Goal: Information Seeking & Learning: Understand process/instructions

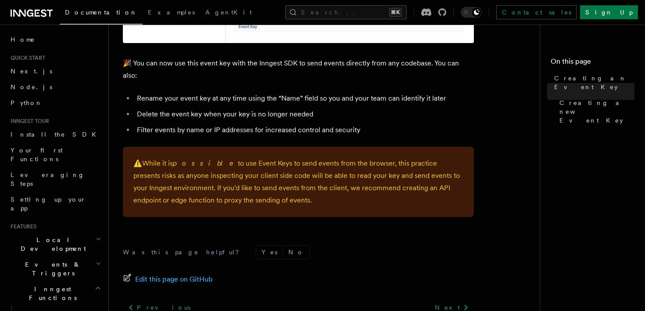
scroll to position [680, 0]
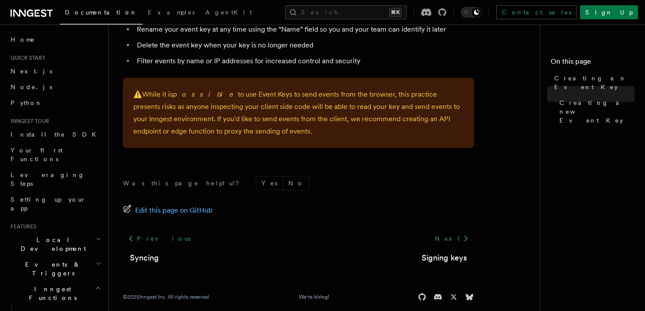
drag, startPoint x: 120, startPoint y: 65, endPoint x: 229, endPoint y: 349, distance: 305.0
copy article "Creating an Event Key “Event Keys” are unique keys that allow applications to s…"
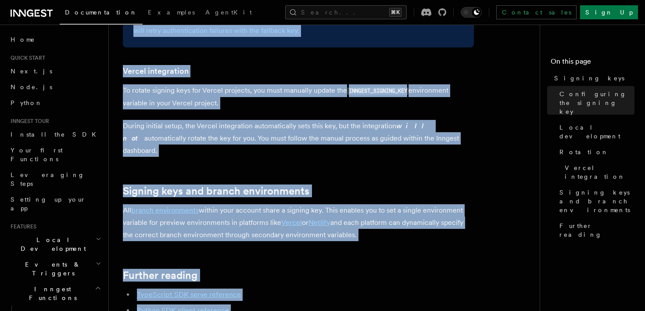
scroll to position [1016, 0]
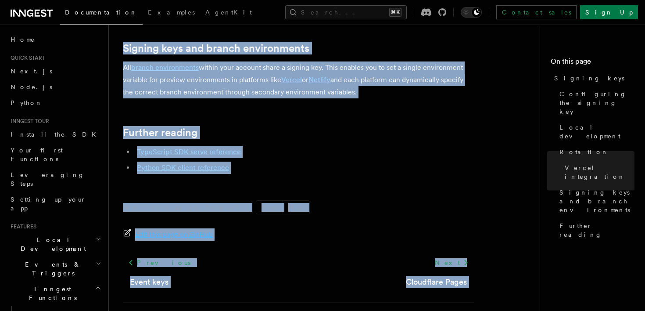
drag, startPoint x: 116, startPoint y: 34, endPoint x: 275, endPoint y: 349, distance: 353.0
copy article "Platform Deployment Signing keys Inngest uses signing keys to secure communicat…"
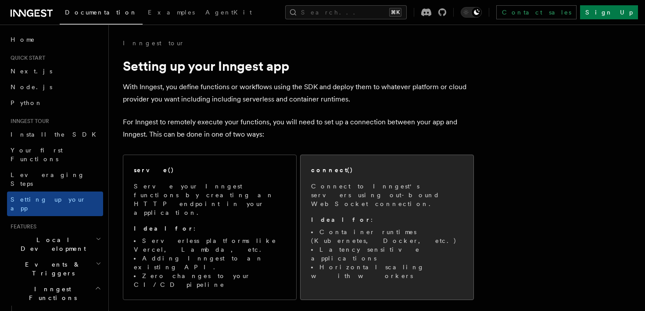
click at [361, 192] on p "Connect to Inngest's servers using out-bound WebSocket connection." at bounding box center [387, 195] width 152 height 26
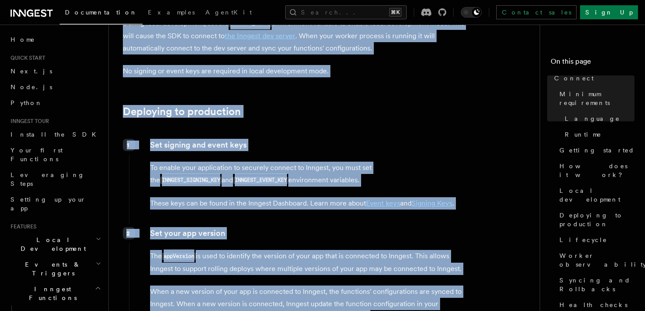
drag, startPoint x: 123, startPoint y: 40, endPoint x: 286, endPoint y: 349, distance: 349.0
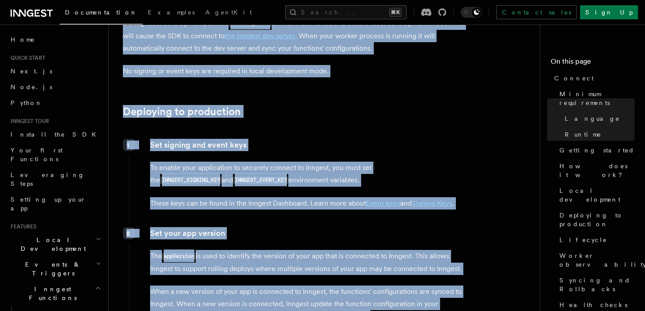
scroll to position [1146, 0]
